Goal: Obtain resource: Download file/media

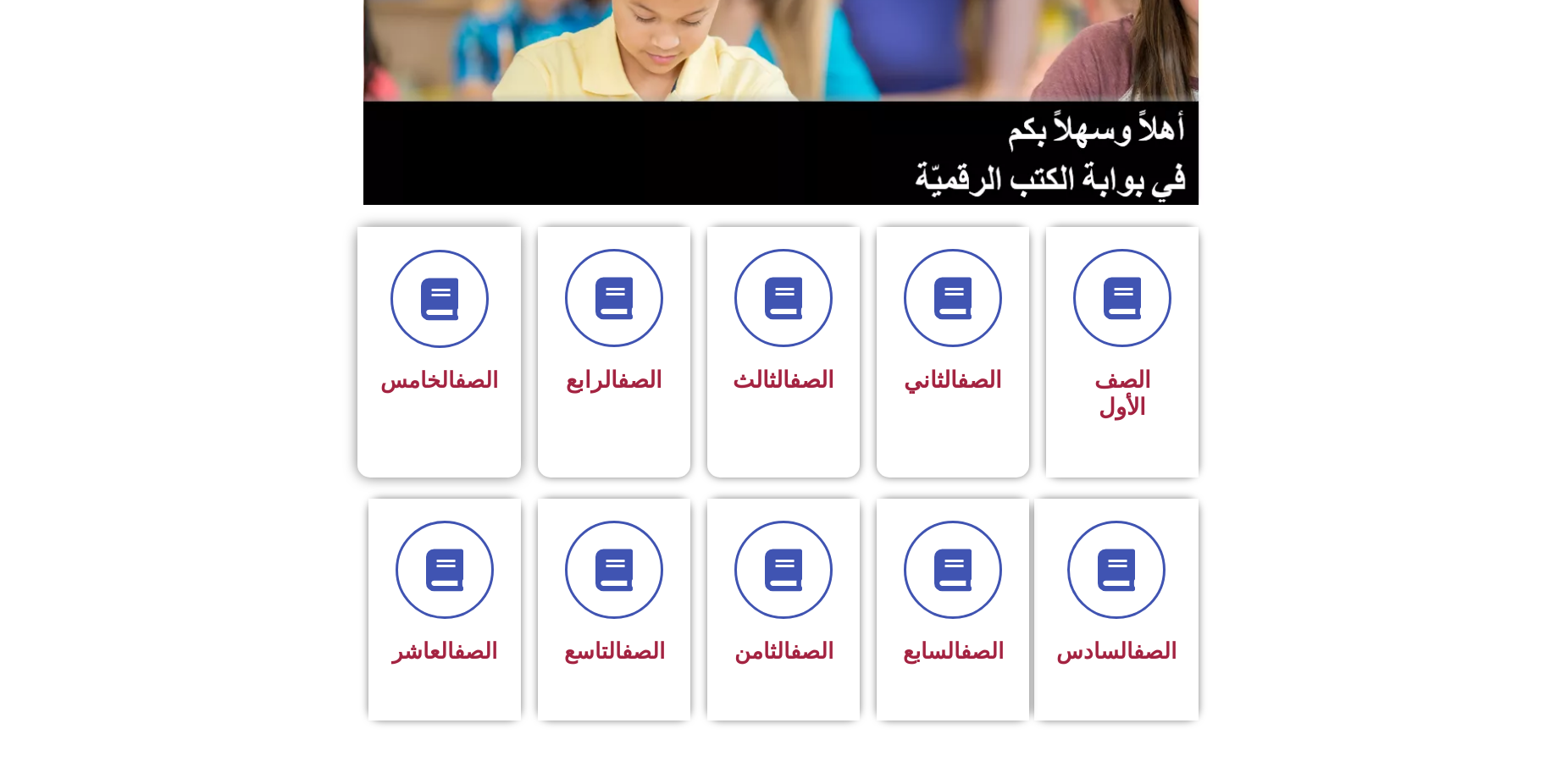
scroll to position [339, 0]
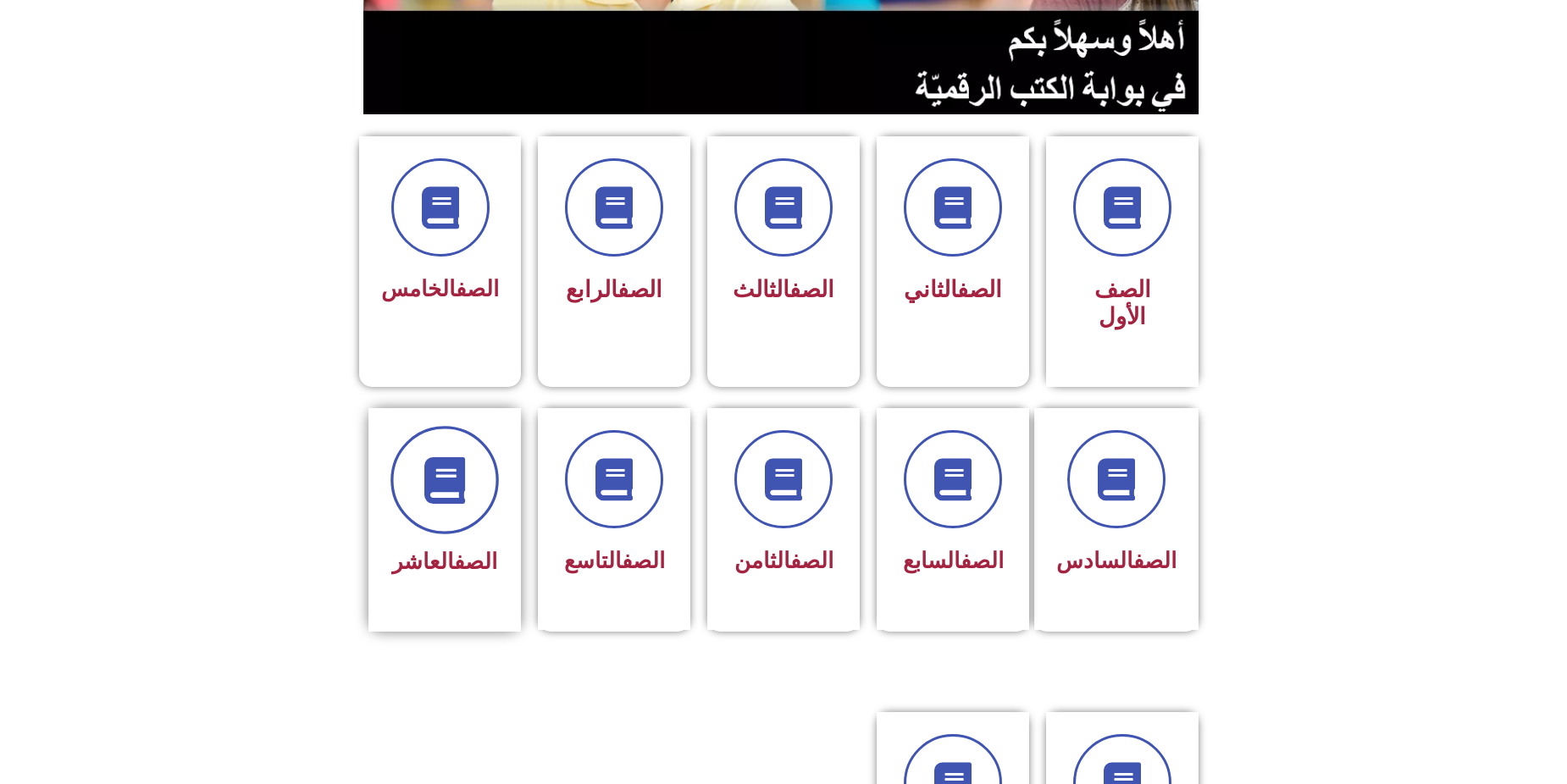
click at [472, 429] on span at bounding box center [444, 480] width 109 height 109
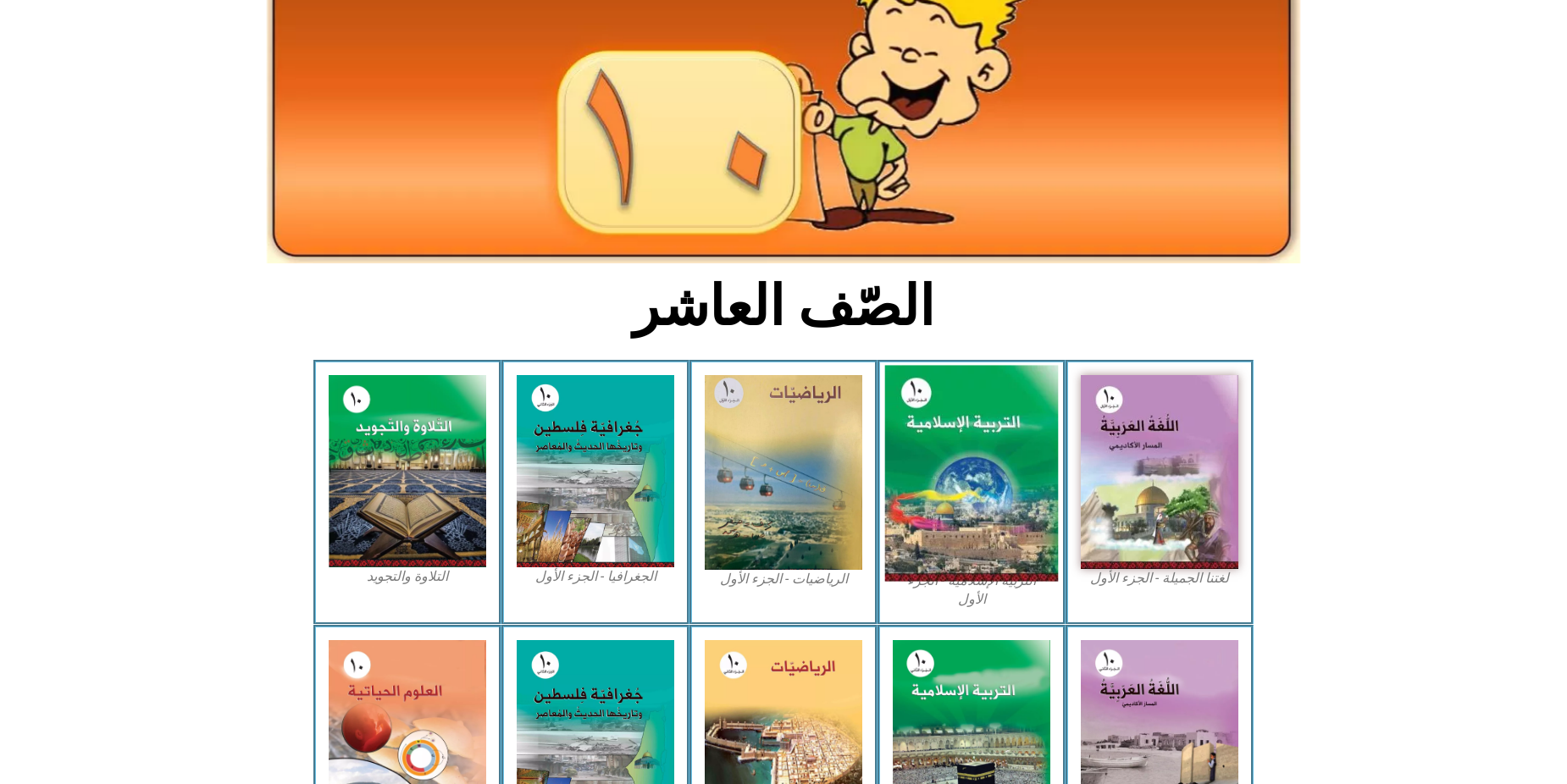
scroll to position [169, 0]
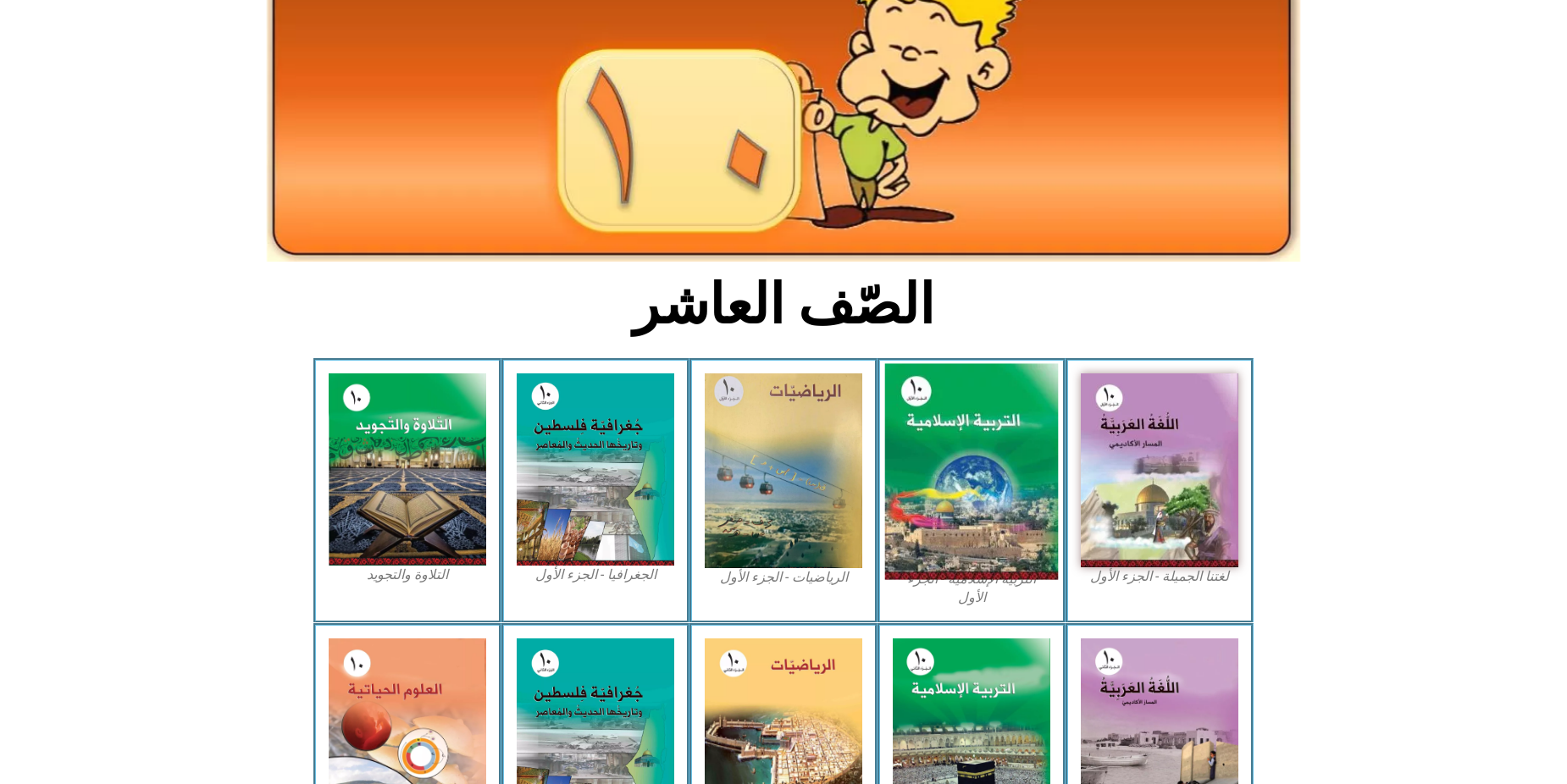
click at [981, 441] on img at bounding box center [972, 472] width 174 height 216
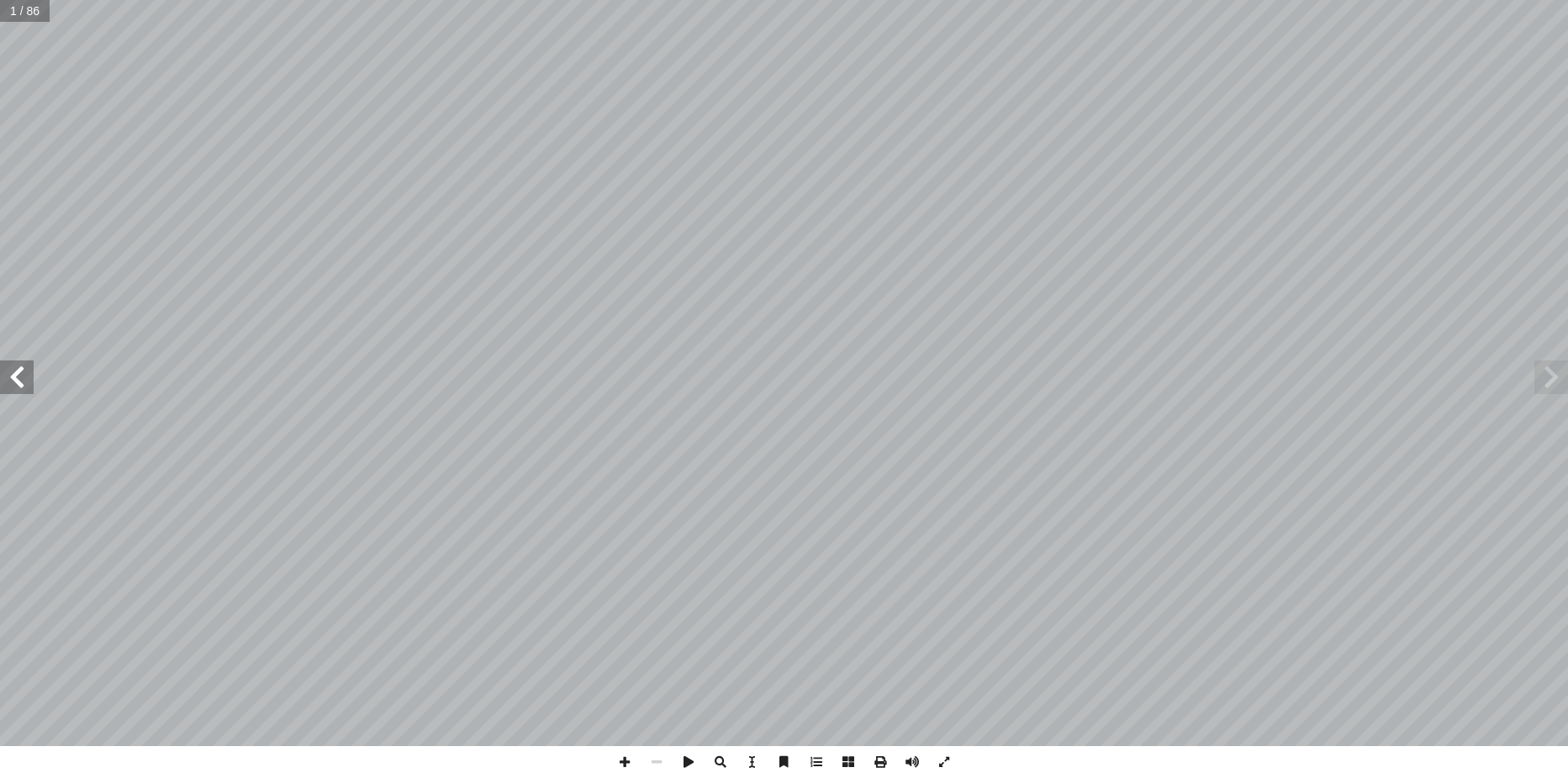
click at [21, 373] on span at bounding box center [16, 377] width 34 height 34
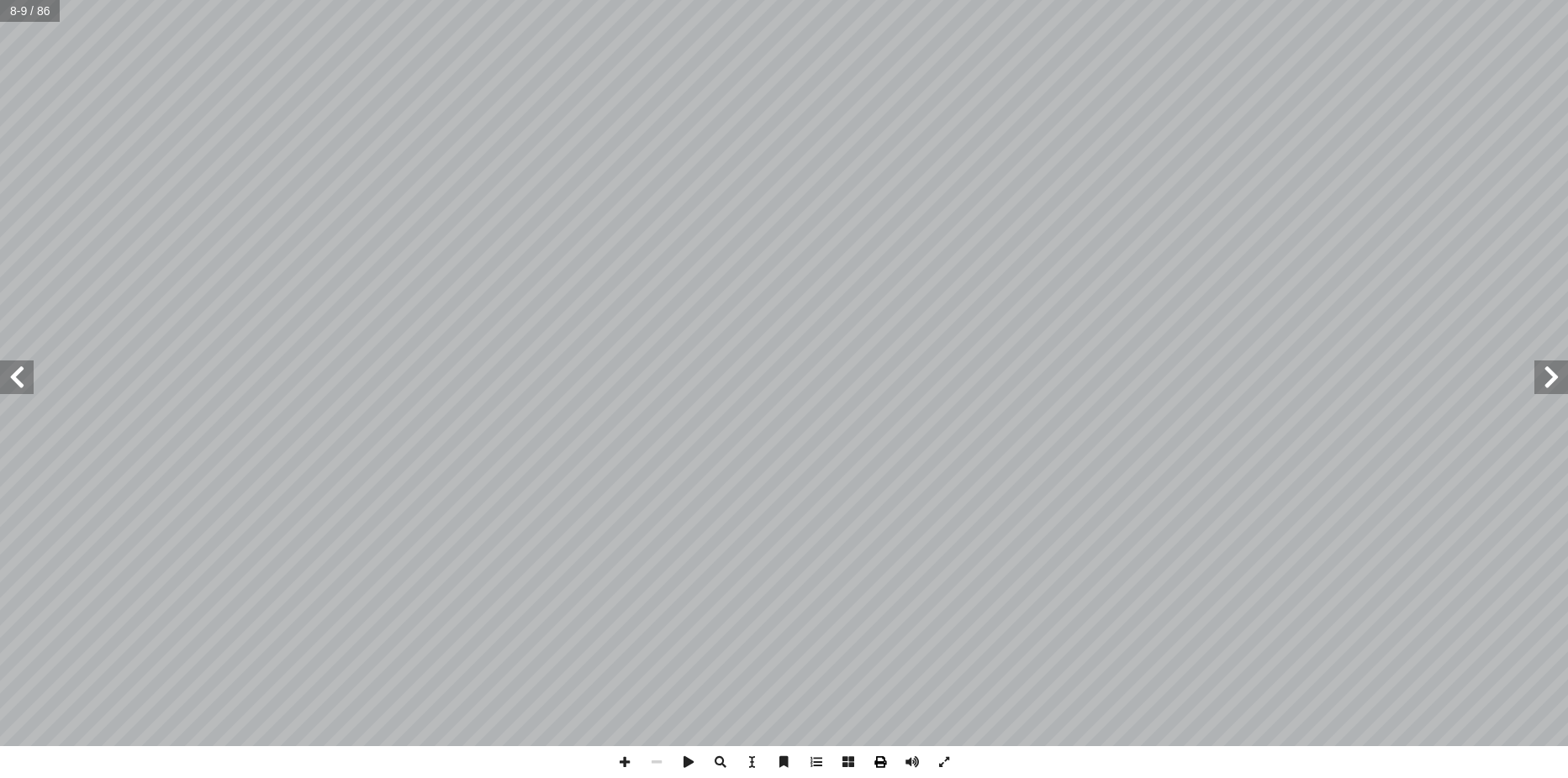
click at [881, 766] on span at bounding box center [879, 762] width 32 height 32
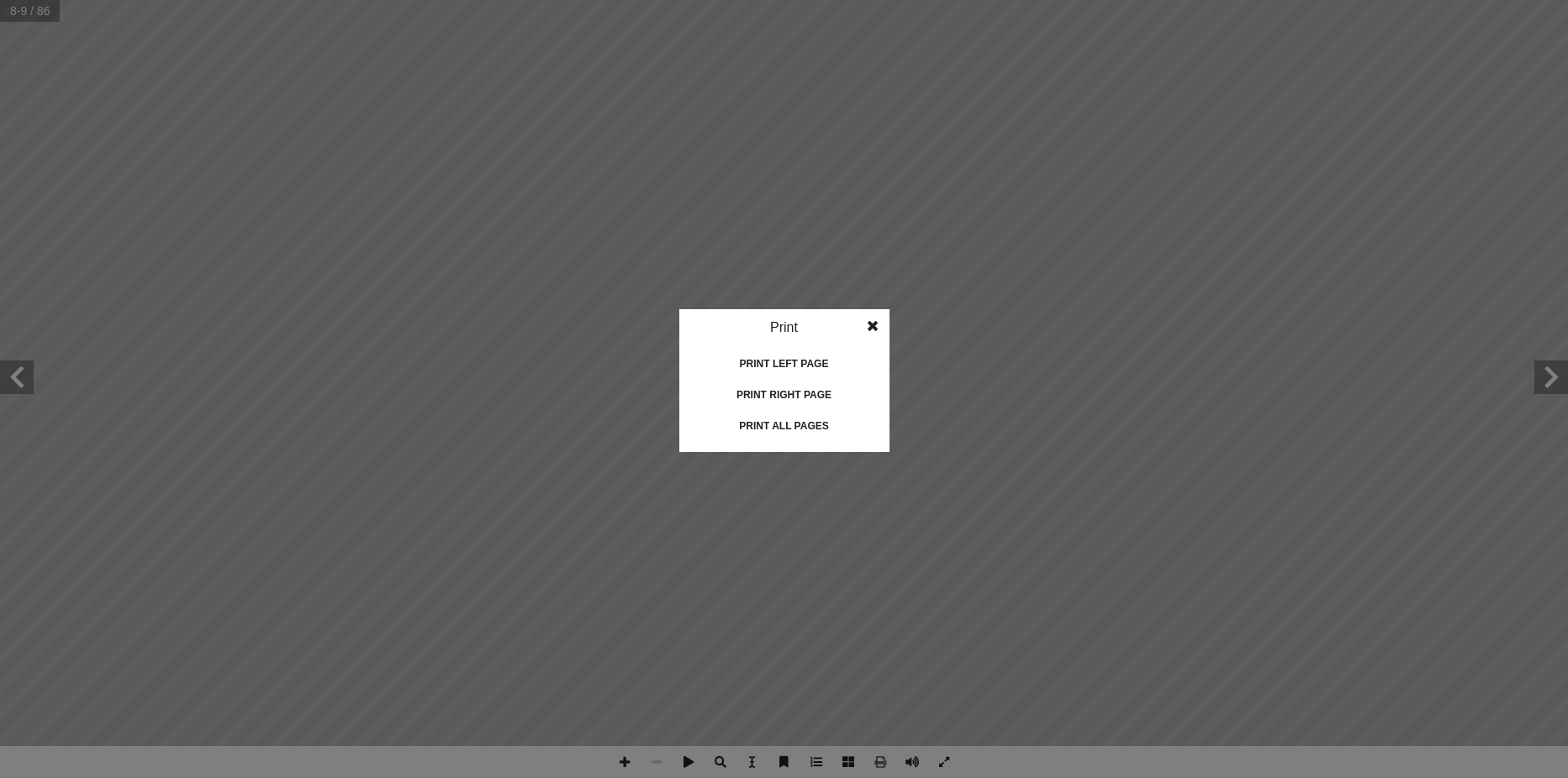
click at [804, 430] on div "Print all pages" at bounding box center [784, 425] width 168 height 27
